Goal: Information Seeking & Learning: Learn about a topic

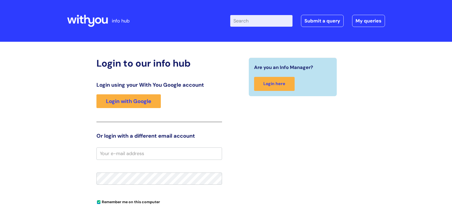
click at [268, 23] on input "Enter your search term here..." at bounding box center [261, 21] width 62 height 12
type input "my journey"
click button "Search" at bounding box center [0, 0] width 0 height 0
click at [150, 98] on link "Login with Google" at bounding box center [128, 102] width 64 height 14
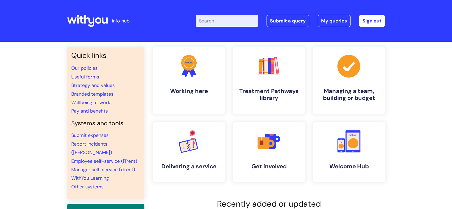
click at [231, 23] on input "Enter your search term here..." at bounding box center [227, 21] width 62 height 12
type input "my journey"
click button "Search" at bounding box center [0, 0] width 0 height 0
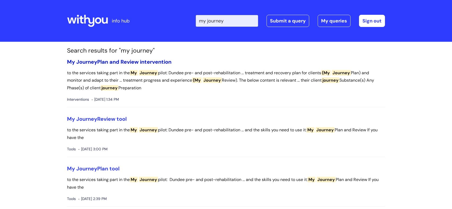
click at [152, 61] on link "My Journey Plan and Review intervention" at bounding box center [119, 62] width 104 height 7
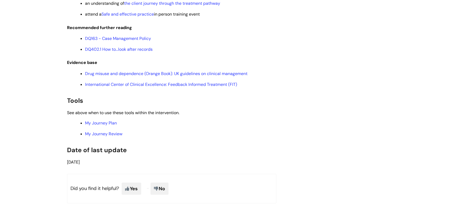
scroll to position [1111, 0]
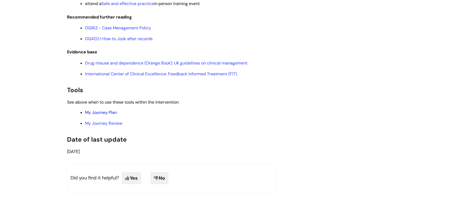
click at [112, 115] on link "My Journey Plan" at bounding box center [101, 113] width 32 height 6
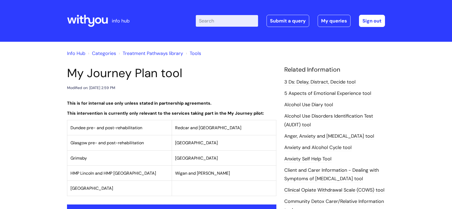
click at [275, 86] on div "Modified on: Wed, 20 Nov, 2024 at 2:59 PM" at bounding box center [171, 88] width 209 height 7
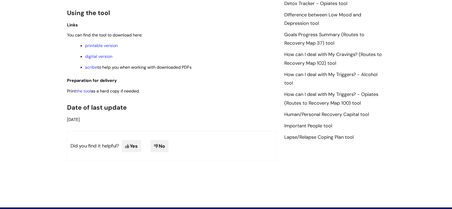
scroll to position [351, 0]
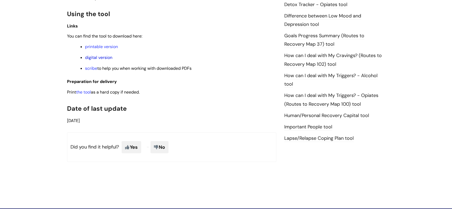
click at [108, 57] on link "digital version" at bounding box center [98, 58] width 27 height 6
